Goal: Check status: Check status

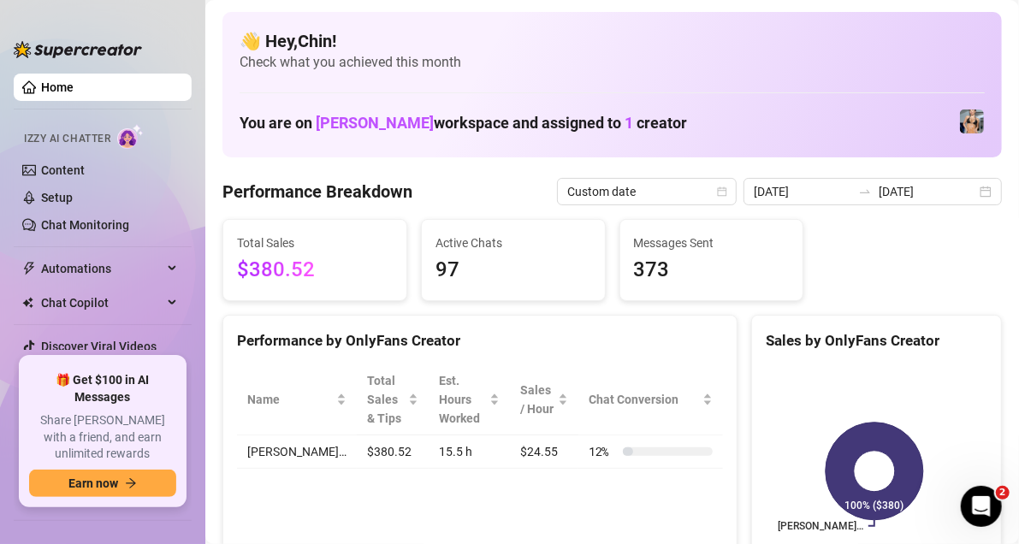
click at [974, 192] on div "2025-09-15 2025-09-15" at bounding box center [872, 191] width 258 height 27
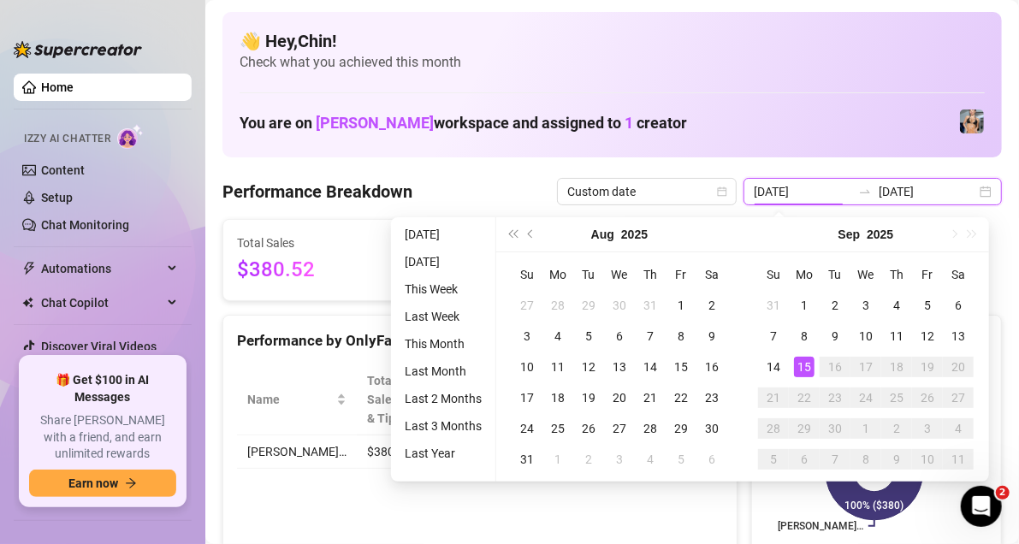
type input "2025-09-15"
click at [801, 368] on div "15" at bounding box center [804, 367] width 21 height 21
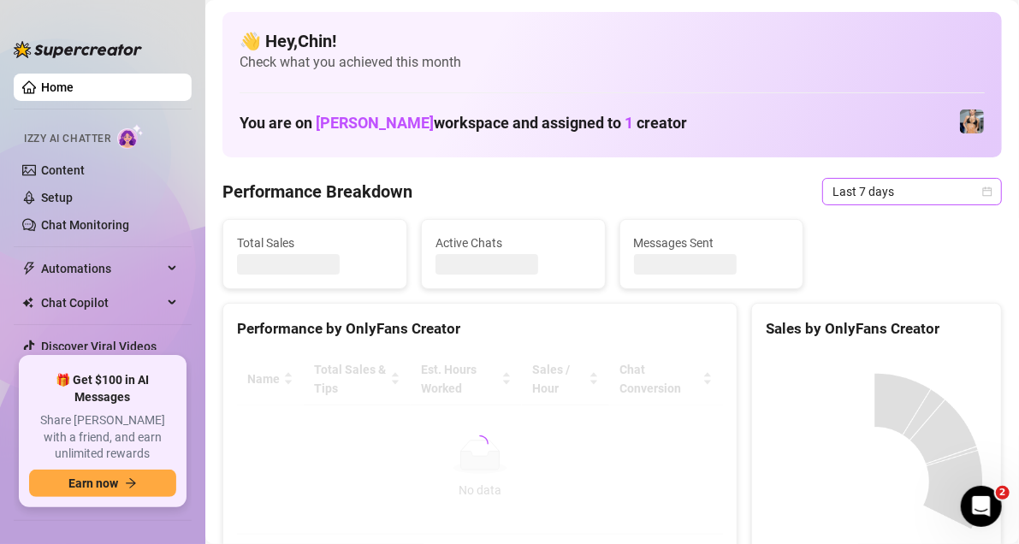
click at [983, 195] on icon "calendar" at bounding box center [987, 190] width 9 height 9
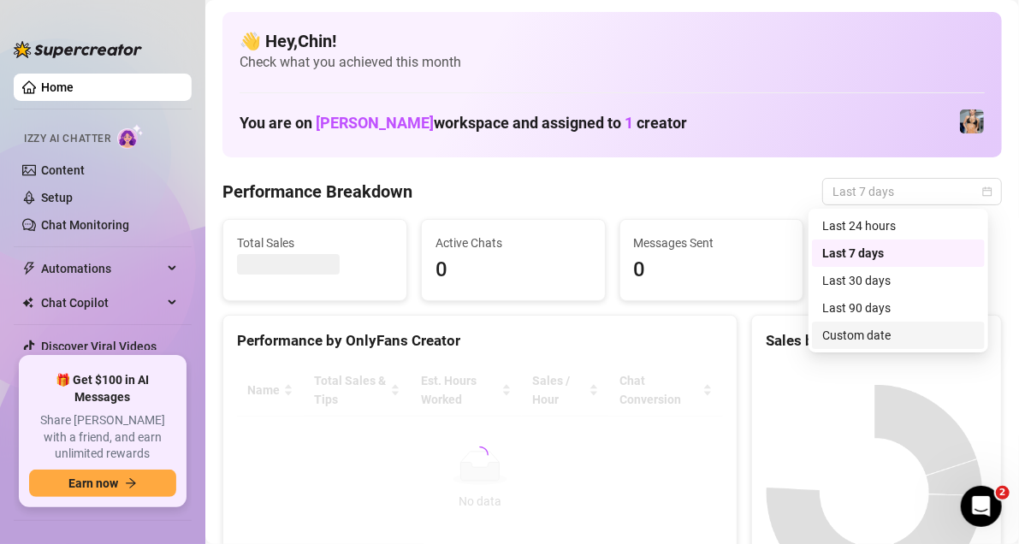
click at [854, 339] on div "Custom date" at bounding box center [898, 335] width 152 height 19
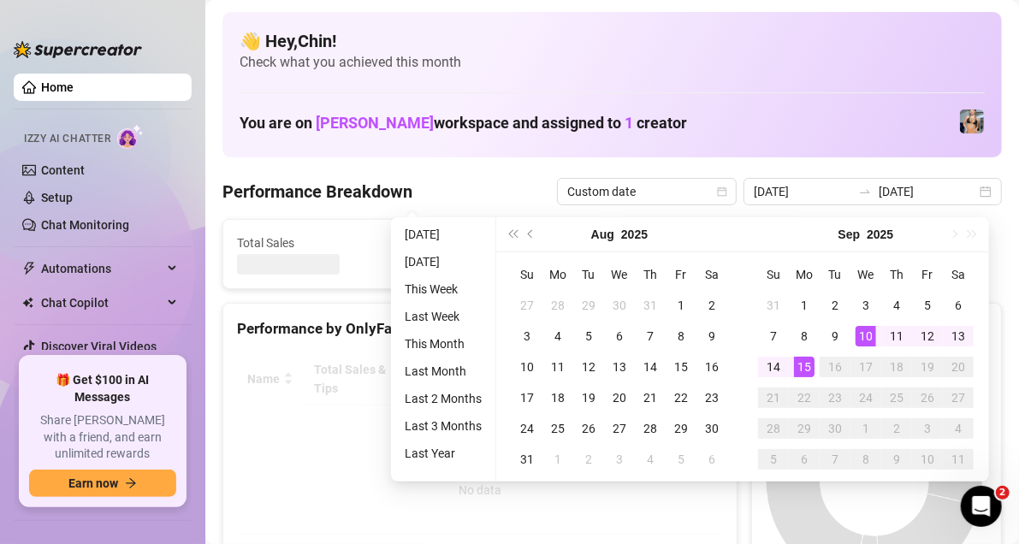
type input "2025-09-10"
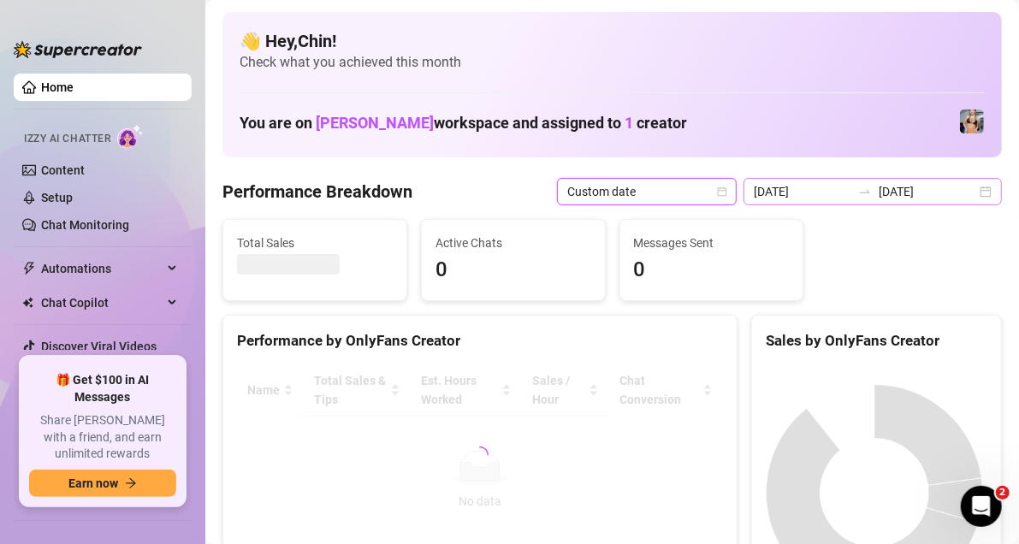
click at [969, 184] on div "2025-09-10 2025-09-15" at bounding box center [872, 191] width 258 height 27
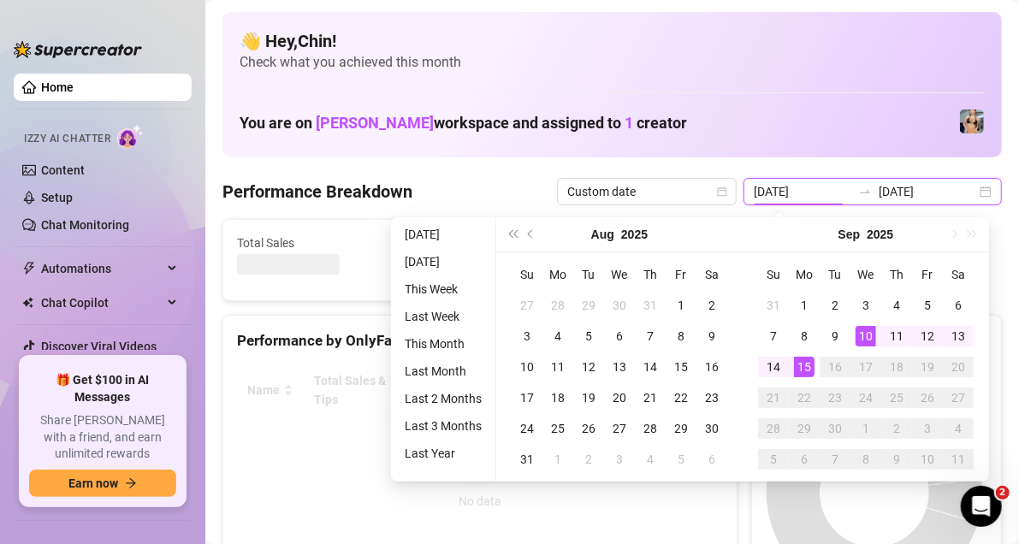
type input "2025-09-15"
click at [803, 370] on div "15" at bounding box center [804, 367] width 21 height 21
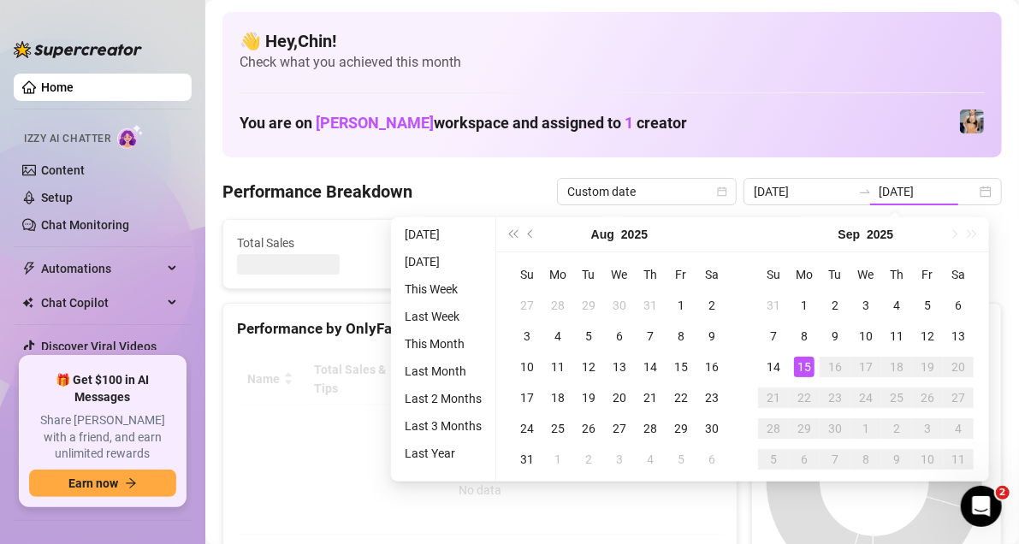
type input "2025-09-15"
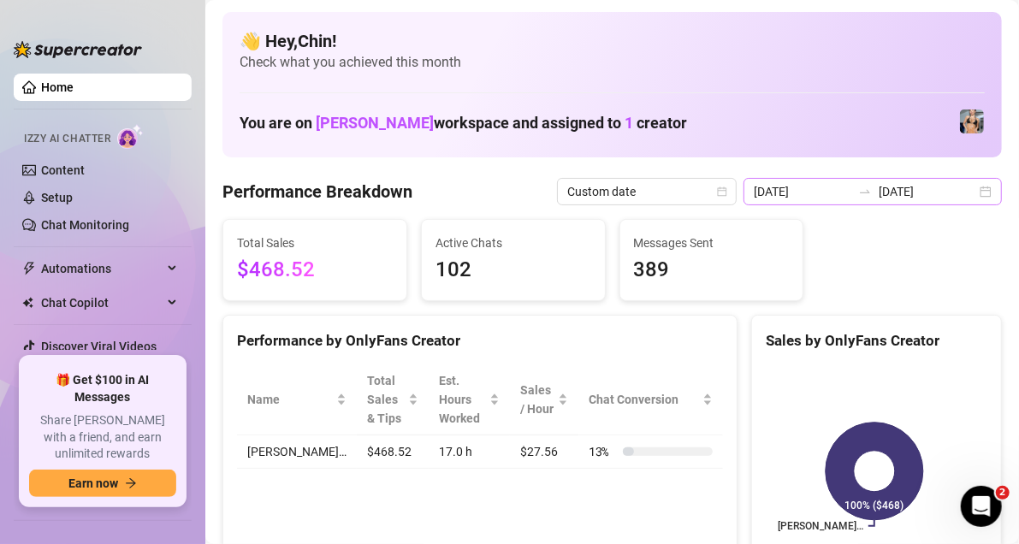
click at [974, 192] on div "2025-09-15 2025-09-15" at bounding box center [872, 191] width 258 height 27
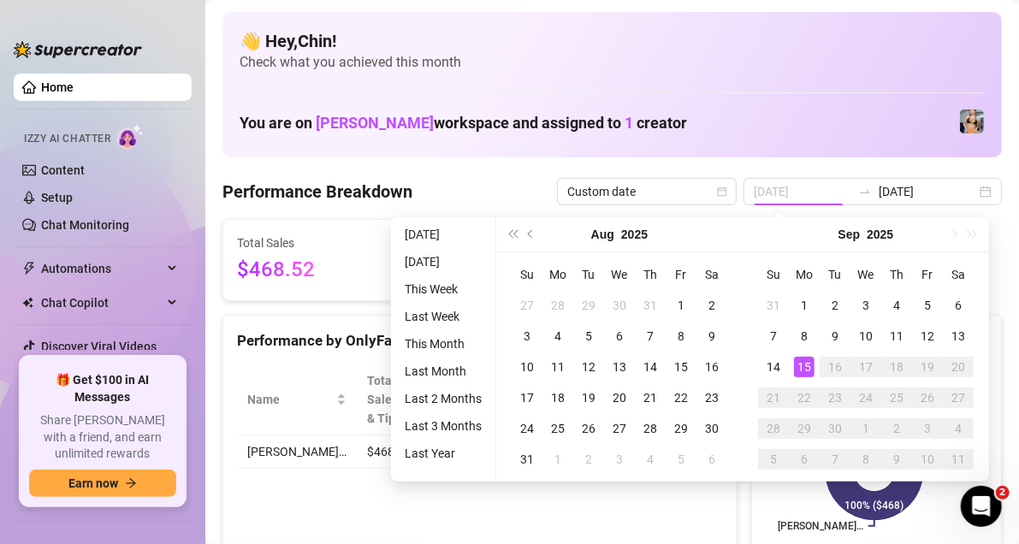
click at [801, 363] on div "15" at bounding box center [804, 367] width 21 height 21
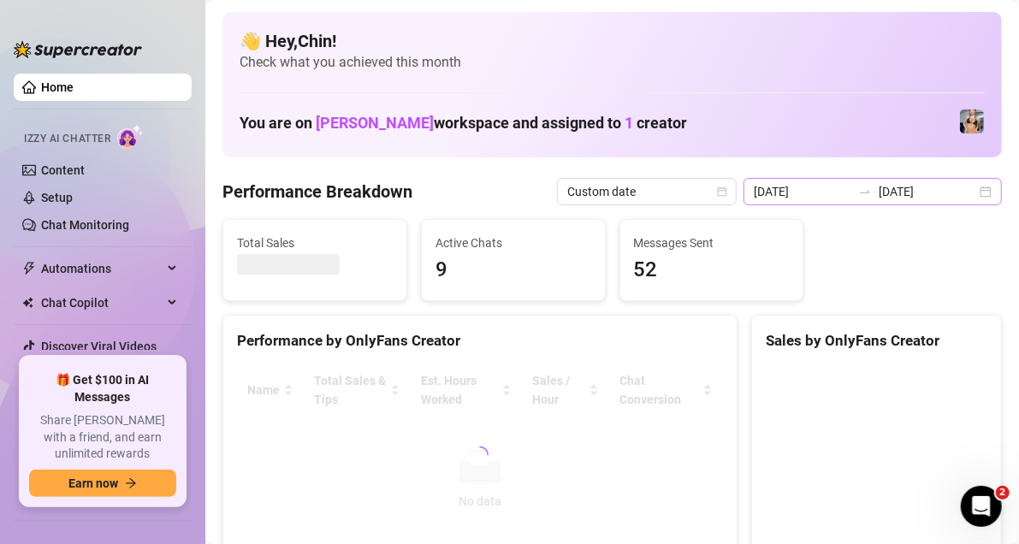
click at [971, 189] on div "[DATE] [DATE]" at bounding box center [872, 191] width 258 height 27
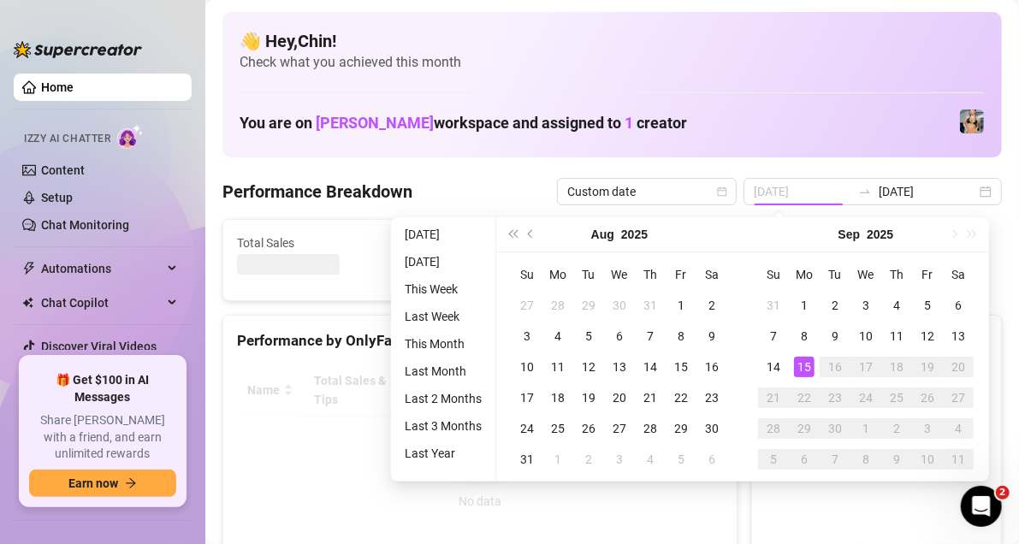
click at [807, 359] on div "15" at bounding box center [804, 367] width 21 height 21
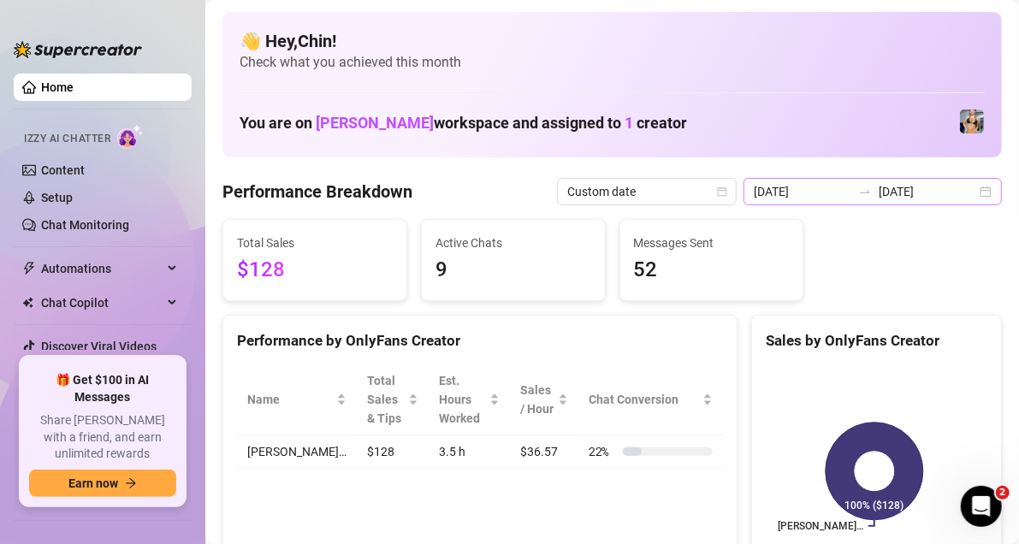
click at [976, 192] on div "[DATE] [DATE]" at bounding box center [872, 191] width 258 height 27
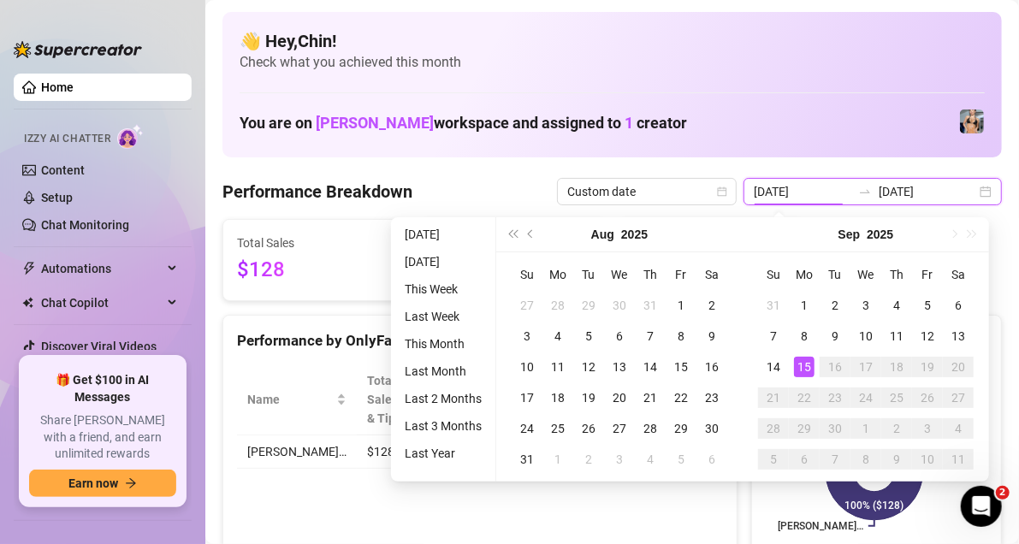
type input "[DATE]"
click at [804, 368] on div "15" at bounding box center [804, 367] width 21 height 21
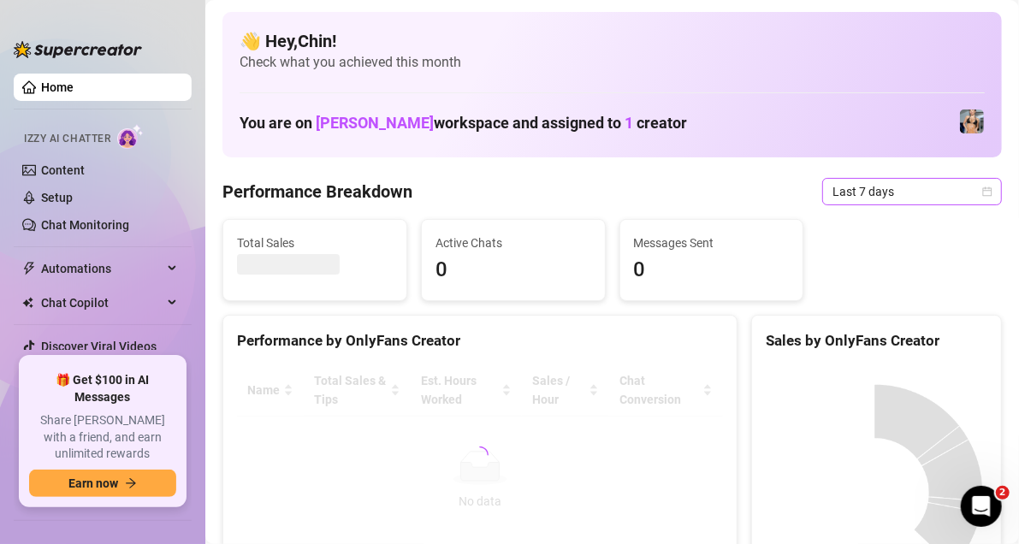
click at [983, 195] on icon "calendar" at bounding box center [987, 190] width 9 height 9
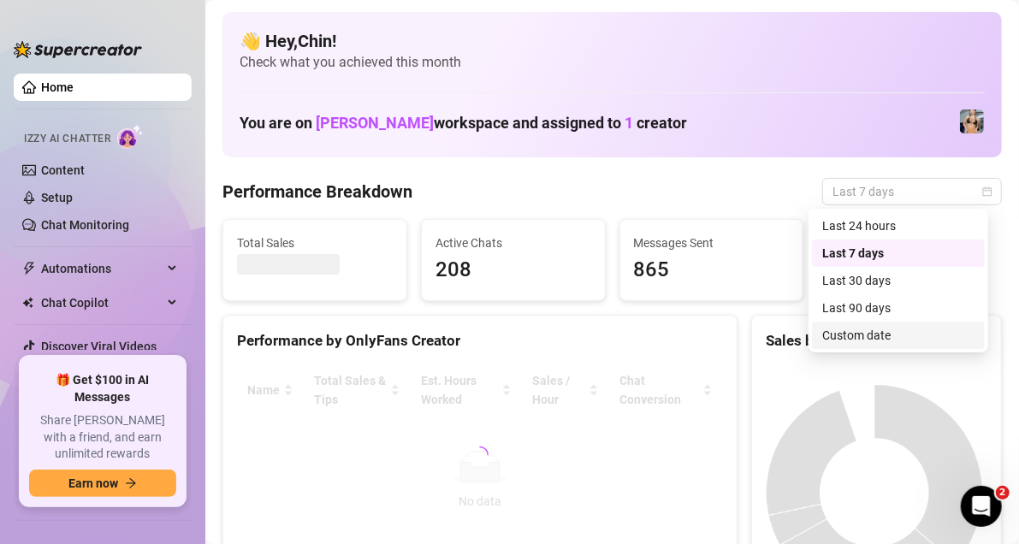
click at [865, 338] on div "Custom date" at bounding box center [898, 335] width 152 height 19
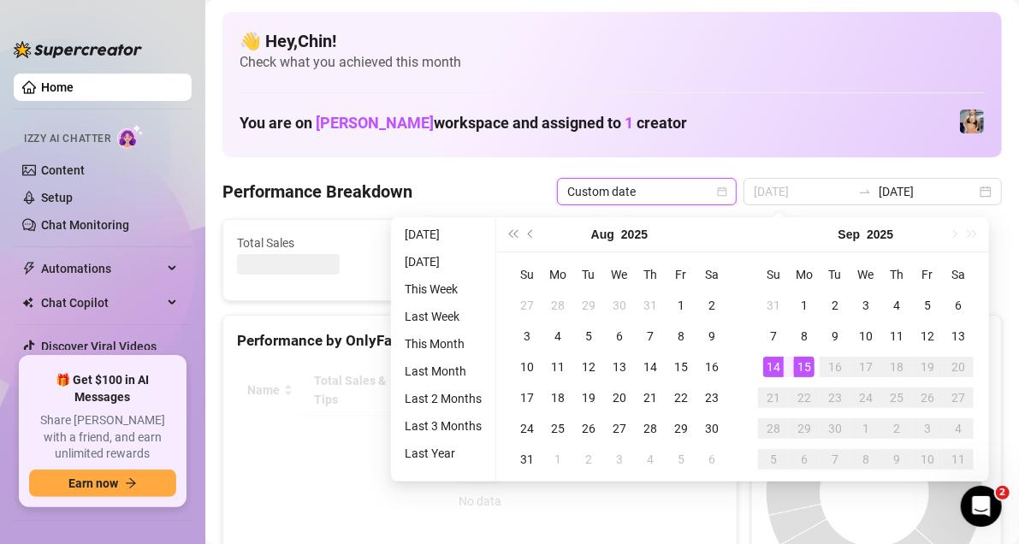
type input "2025-09-15"
click at [800, 364] on div "15" at bounding box center [804, 367] width 21 height 21
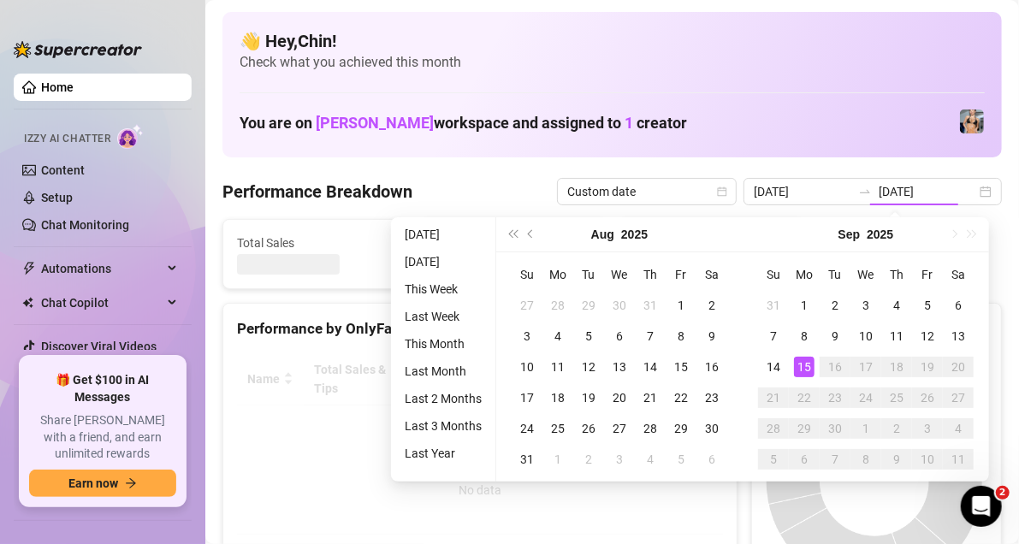
type input "2025-09-15"
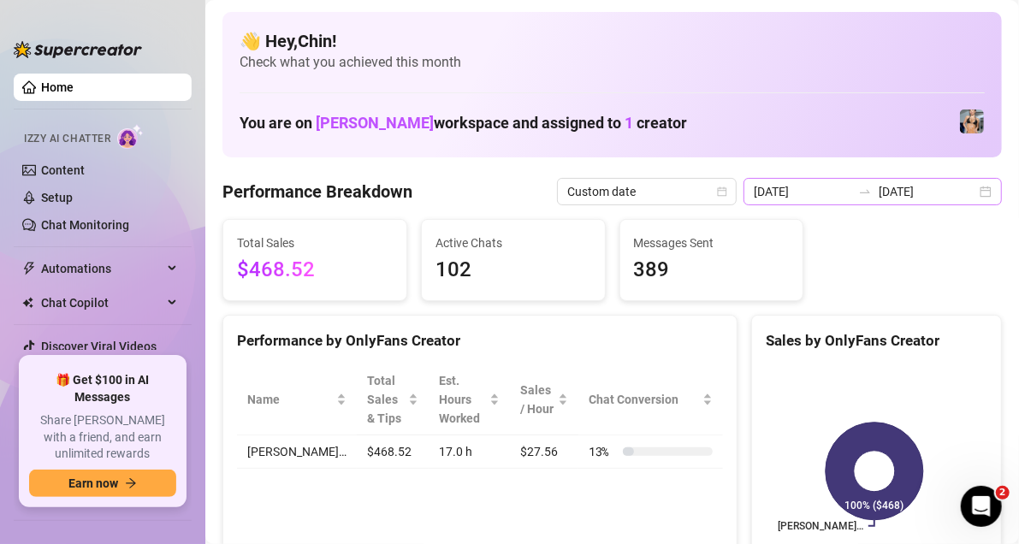
click at [969, 194] on div "[DATE] [DATE]" at bounding box center [872, 191] width 258 height 27
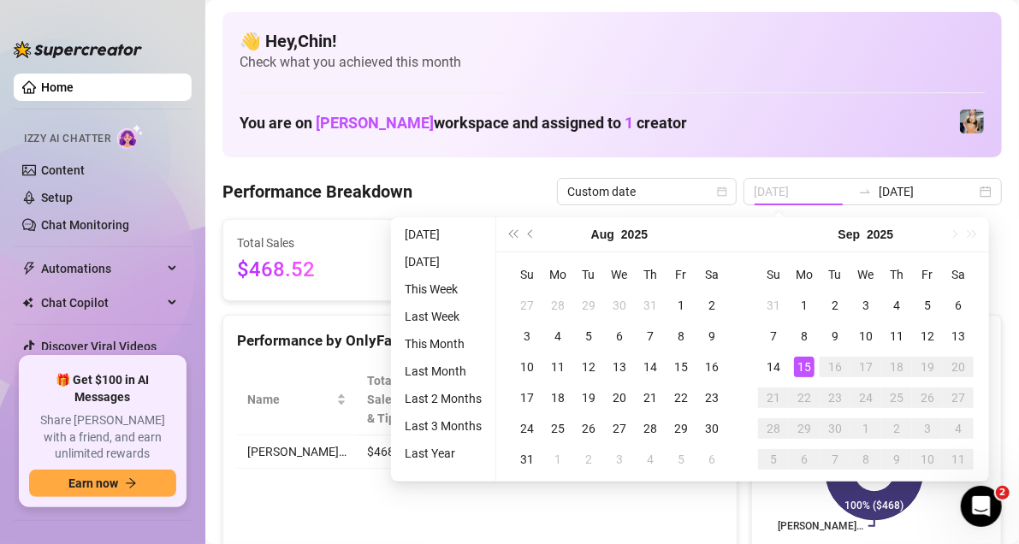
click at [797, 364] on div "15" at bounding box center [804, 367] width 21 height 21
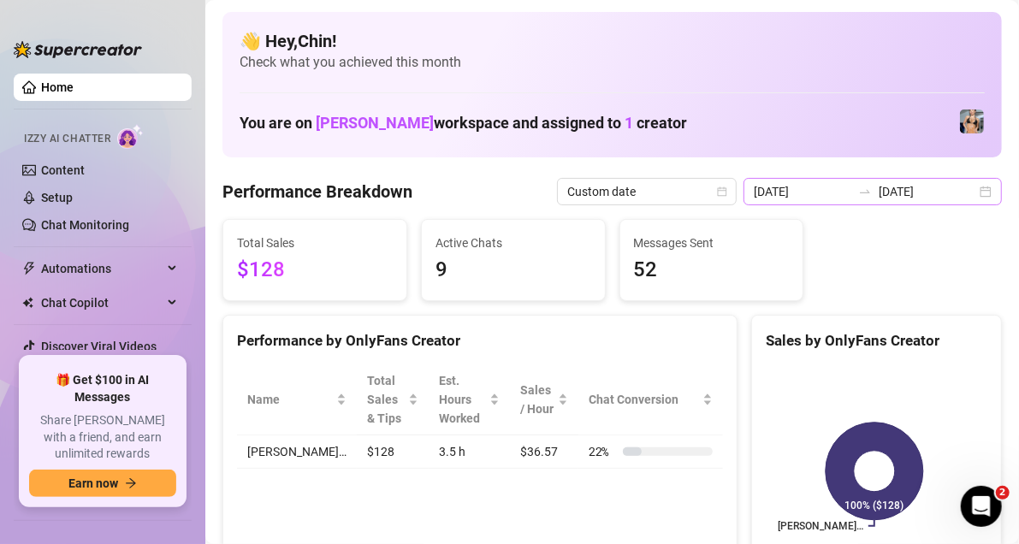
click at [968, 192] on div "[DATE] [DATE]" at bounding box center [872, 191] width 258 height 27
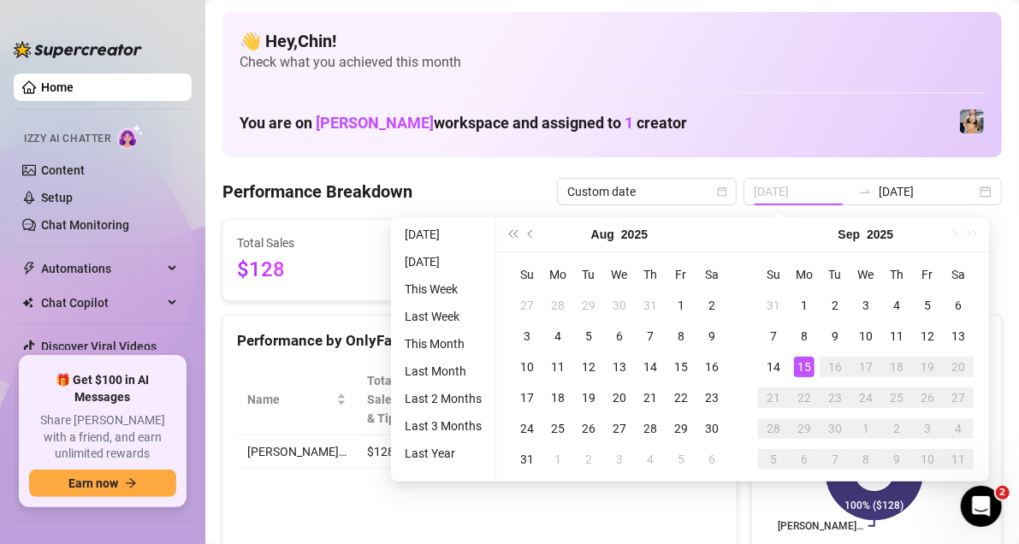
click at [808, 371] on div "15" at bounding box center [804, 367] width 21 height 21
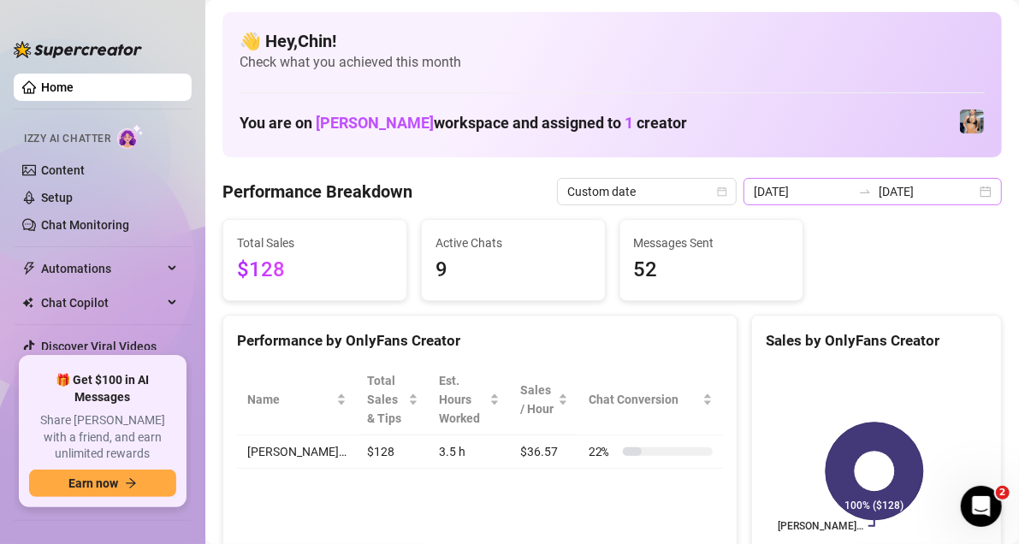
click at [971, 198] on div "[DATE] [DATE]" at bounding box center [872, 191] width 258 height 27
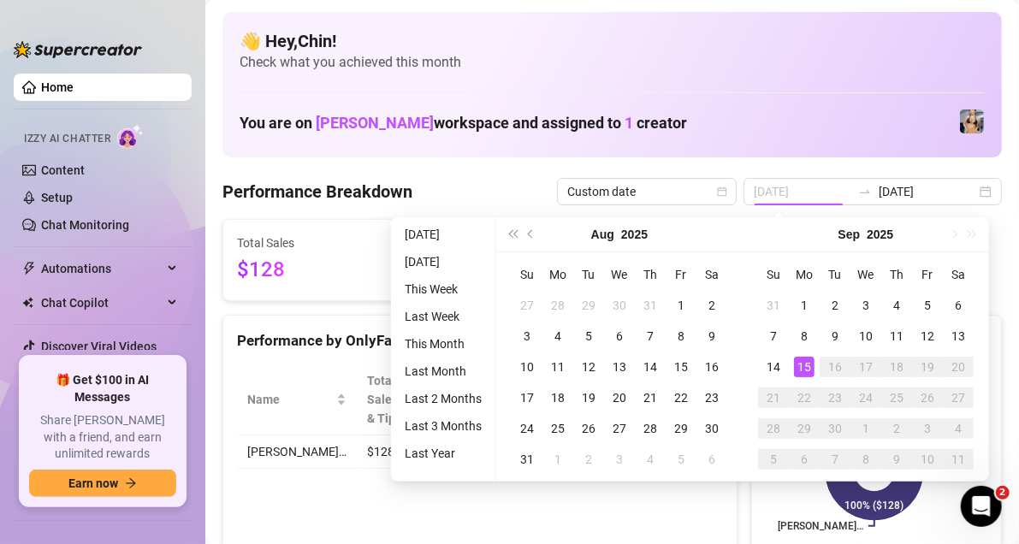
click at [803, 375] on div "15" at bounding box center [804, 367] width 21 height 21
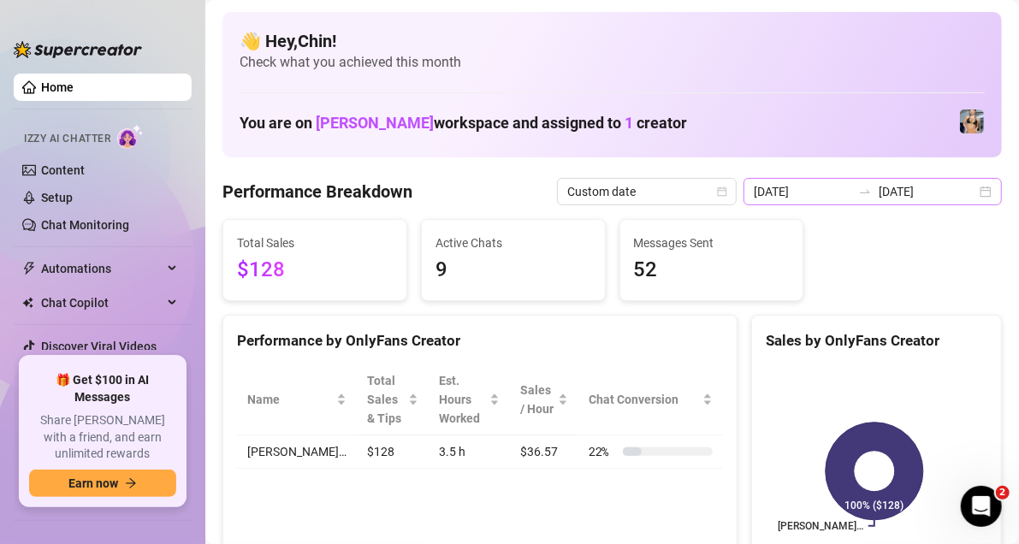
click at [979, 195] on div "[DATE] [DATE]" at bounding box center [872, 191] width 258 height 27
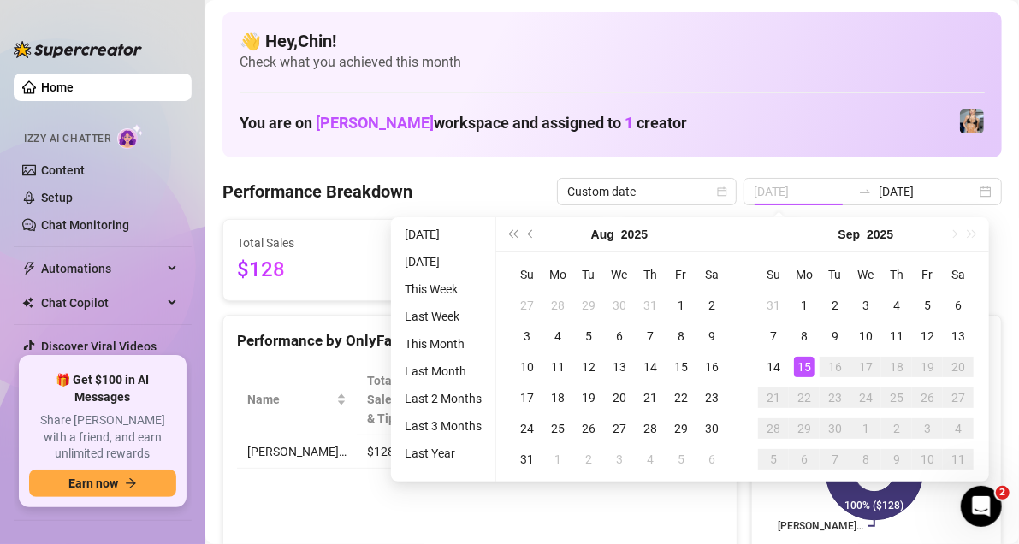
click at [805, 366] on div "15" at bounding box center [804, 367] width 21 height 21
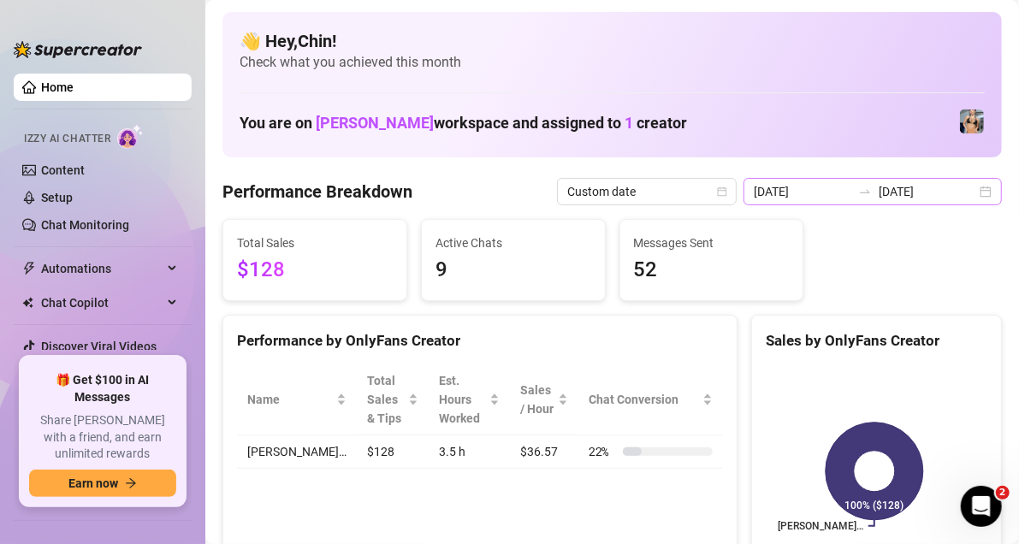
click at [966, 193] on div "[DATE] [DATE]" at bounding box center [872, 191] width 258 height 27
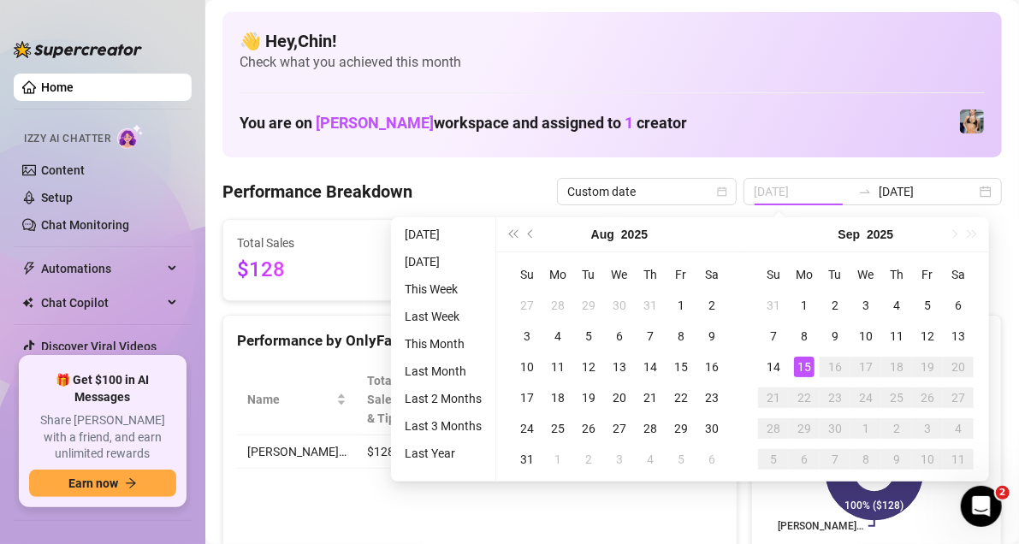
click at [807, 369] on div "15" at bounding box center [804, 367] width 21 height 21
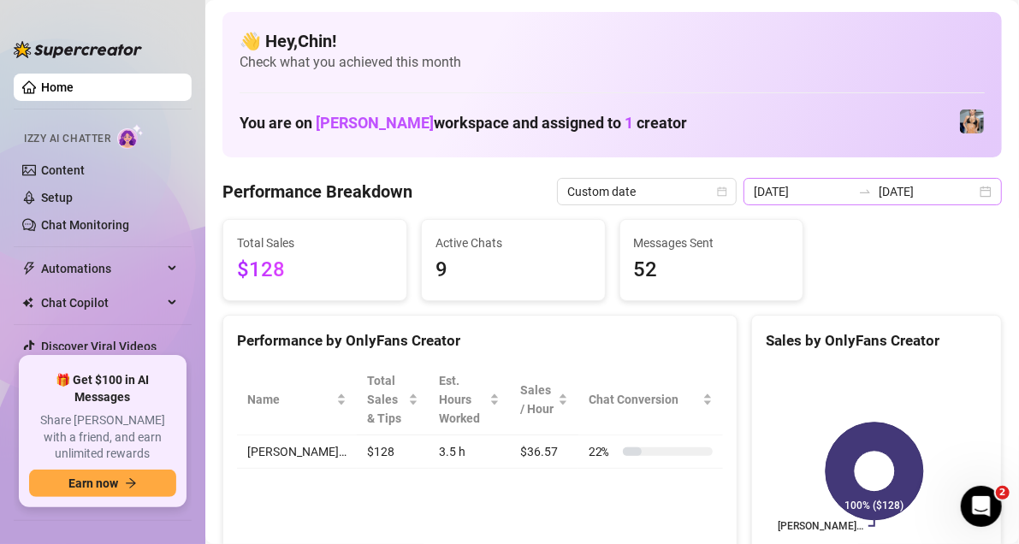
click at [973, 190] on div "[DATE] [DATE]" at bounding box center [872, 191] width 258 height 27
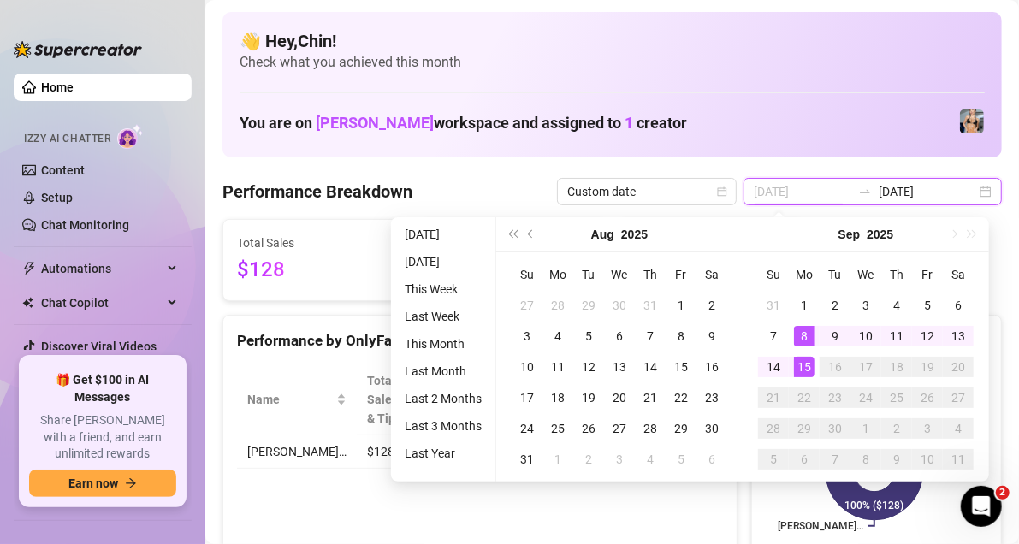
type input "[DATE]"
click at [805, 369] on div "15" at bounding box center [804, 367] width 21 height 21
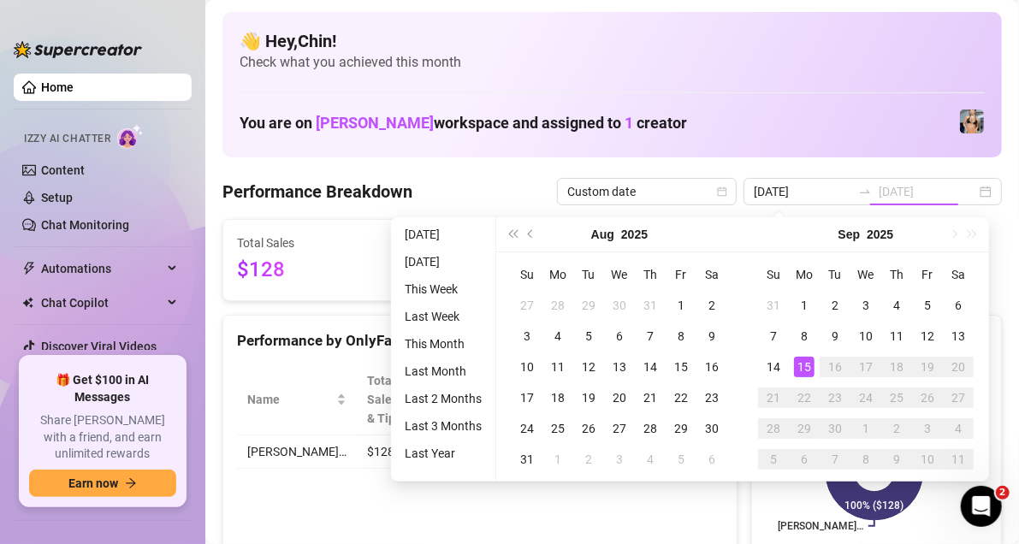
click at [805, 369] on div "15" at bounding box center [804, 367] width 21 height 21
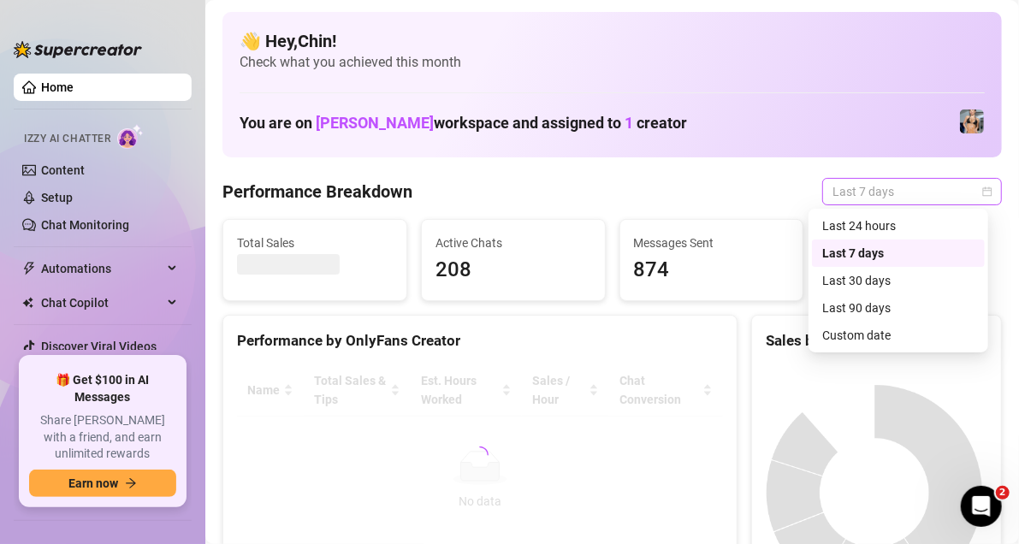
click at [979, 190] on div "Last 7 days" at bounding box center [912, 191] width 180 height 27
click at [865, 340] on div "Custom date" at bounding box center [898, 335] width 152 height 19
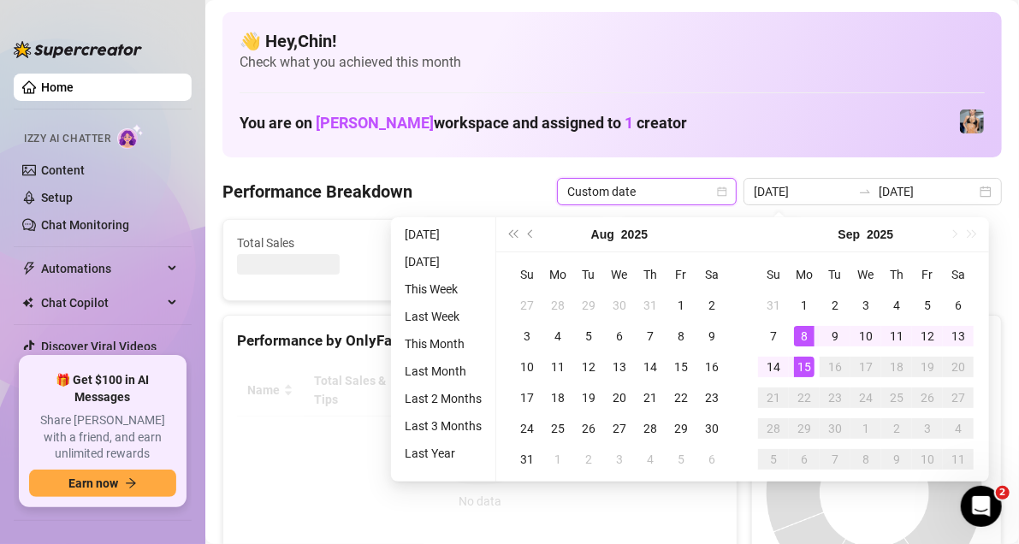
type input "[DATE]"
click at [803, 369] on div "15" at bounding box center [804, 367] width 21 height 21
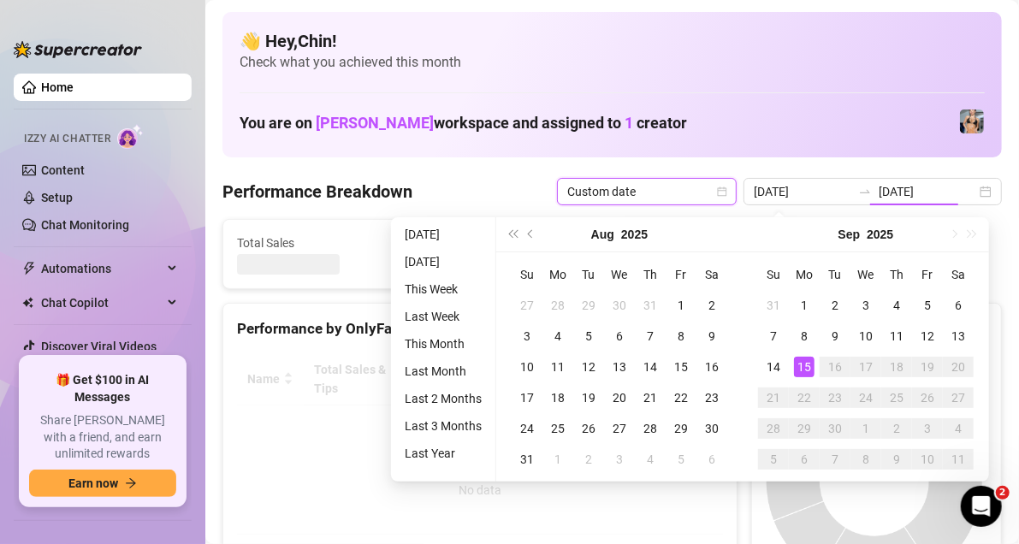
type input "[DATE]"
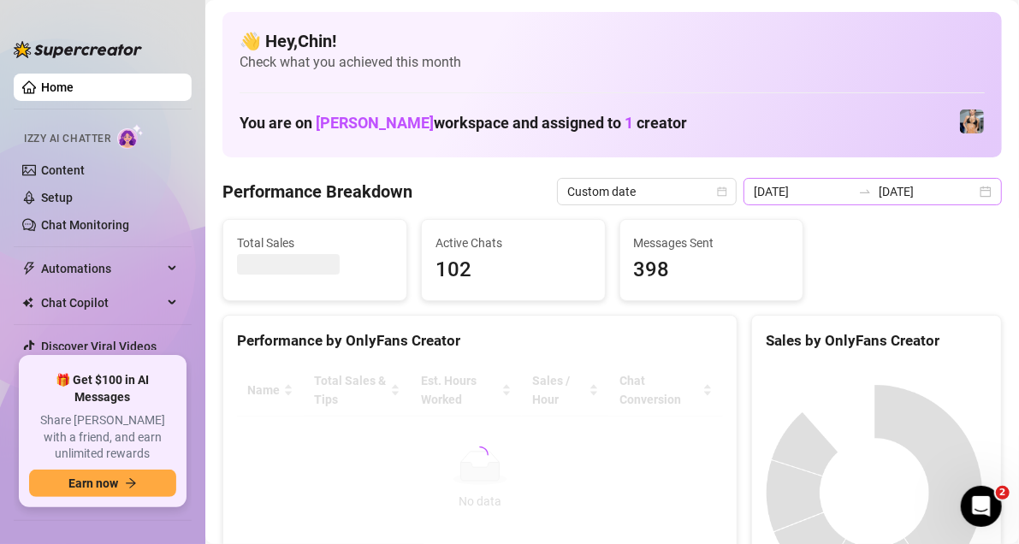
click at [973, 192] on div "[DATE] [DATE]" at bounding box center [872, 191] width 258 height 27
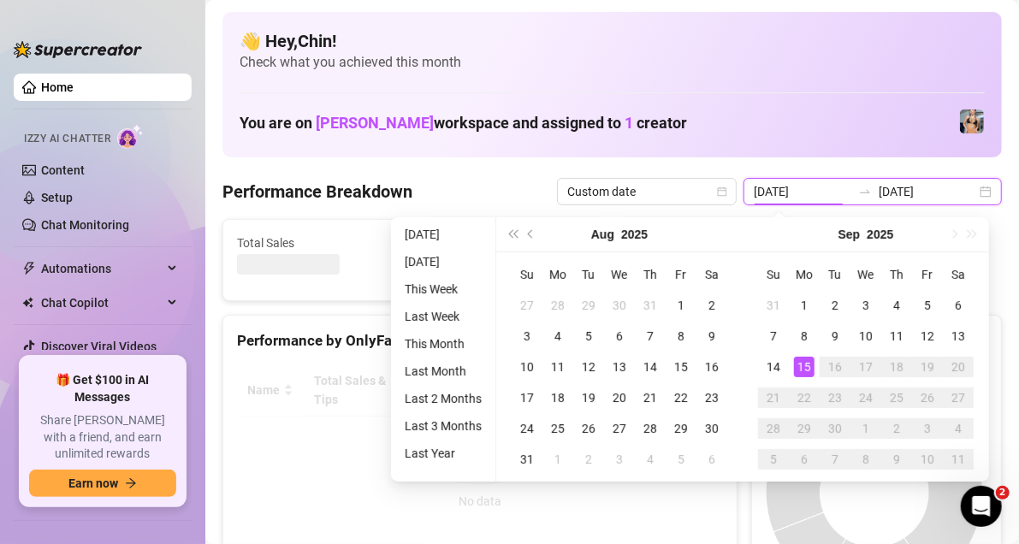
type input "[DATE]"
click at [807, 368] on div "15" at bounding box center [804, 367] width 21 height 21
